Goal: Information Seeking & Learning: Learn about a topic

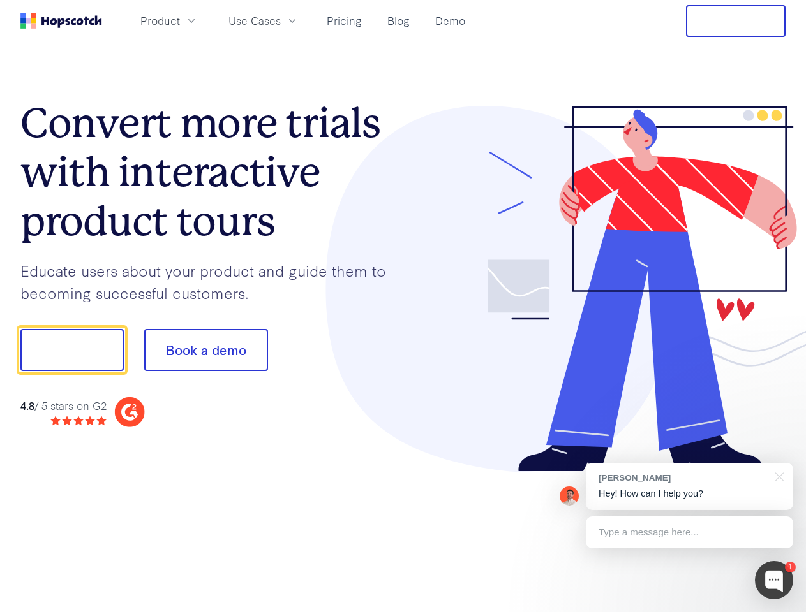
click at [403, 306] on div at bounding box center [594, 289] width 383 height 367
click at [180, 20] on span "Product" at bounding box center [160, 21] width 40 height 16
click at [281, 20] on span "Use Cases" at bounding box center [254, 21] width 52 height 16
click at [736, 21] on button "Free Trial" at bounding box center [736, 21] width 100 height 32
click at [71, 350] on button "Show me!" at bounding box center [71, 350] width 103 height 42
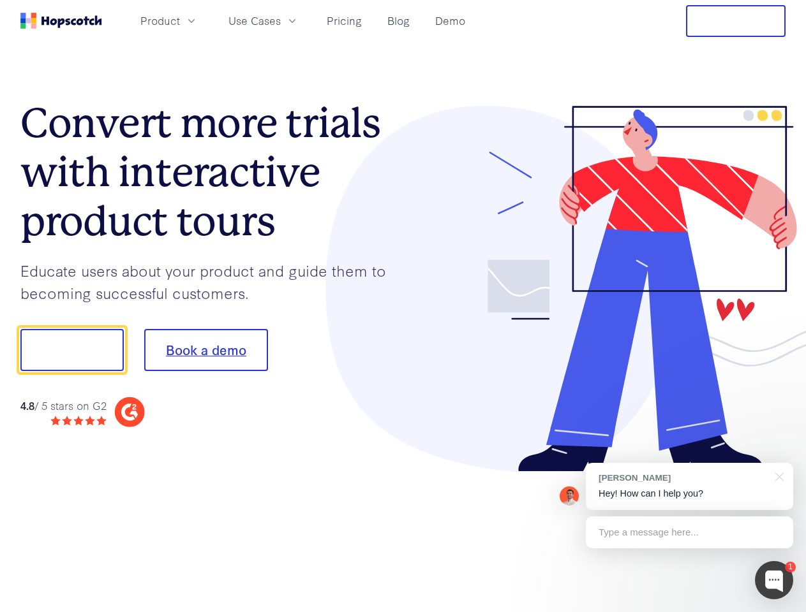
click at [205, 350] on button "Book a demo" at bounding box center [206, 350] width 124 height 42
click at [774, 581] on div at bounding box center [774, 580] width 38 height 38
click at [689, 487] on div "[PERSON_NAME] Hey! How can I help you?" at bounding box center [689, 486] width 207 height 47
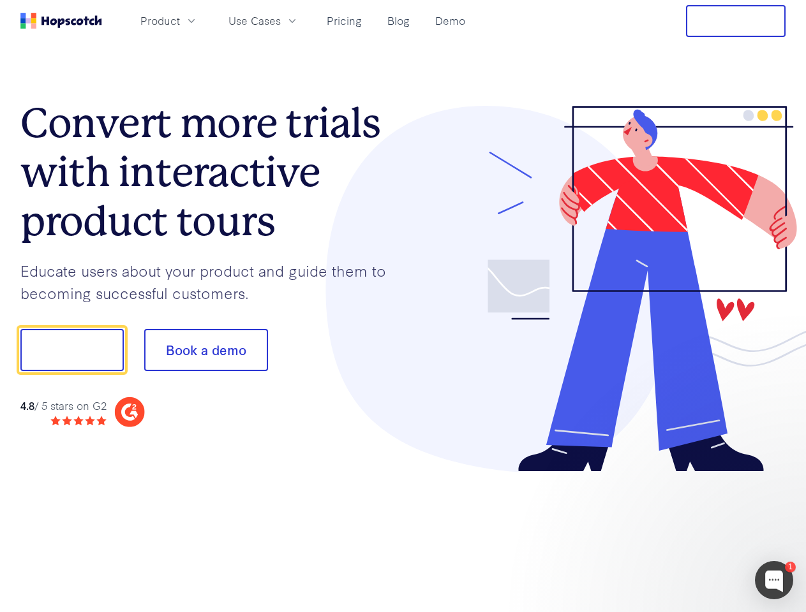
click at [777, 476] on div at bounding box center [673, 434] width 239 height 255
click at [689, 533] on div at bounding box center [673, 434] width 239 height 255
